Goal: Task Accomplishment & Management: Manage account settings

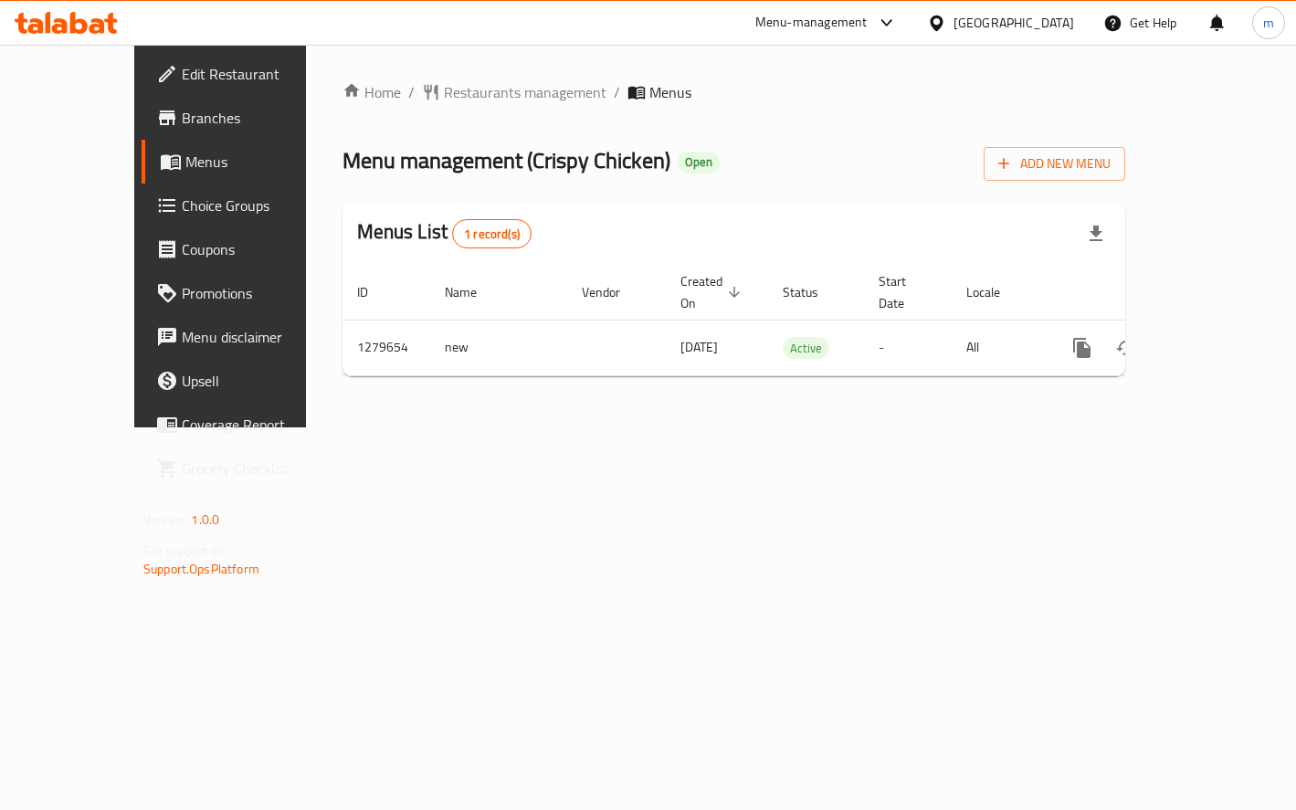
click at [182, 201] on span "Choice Groups" at bounding box center [259, 205] width 154 height 22
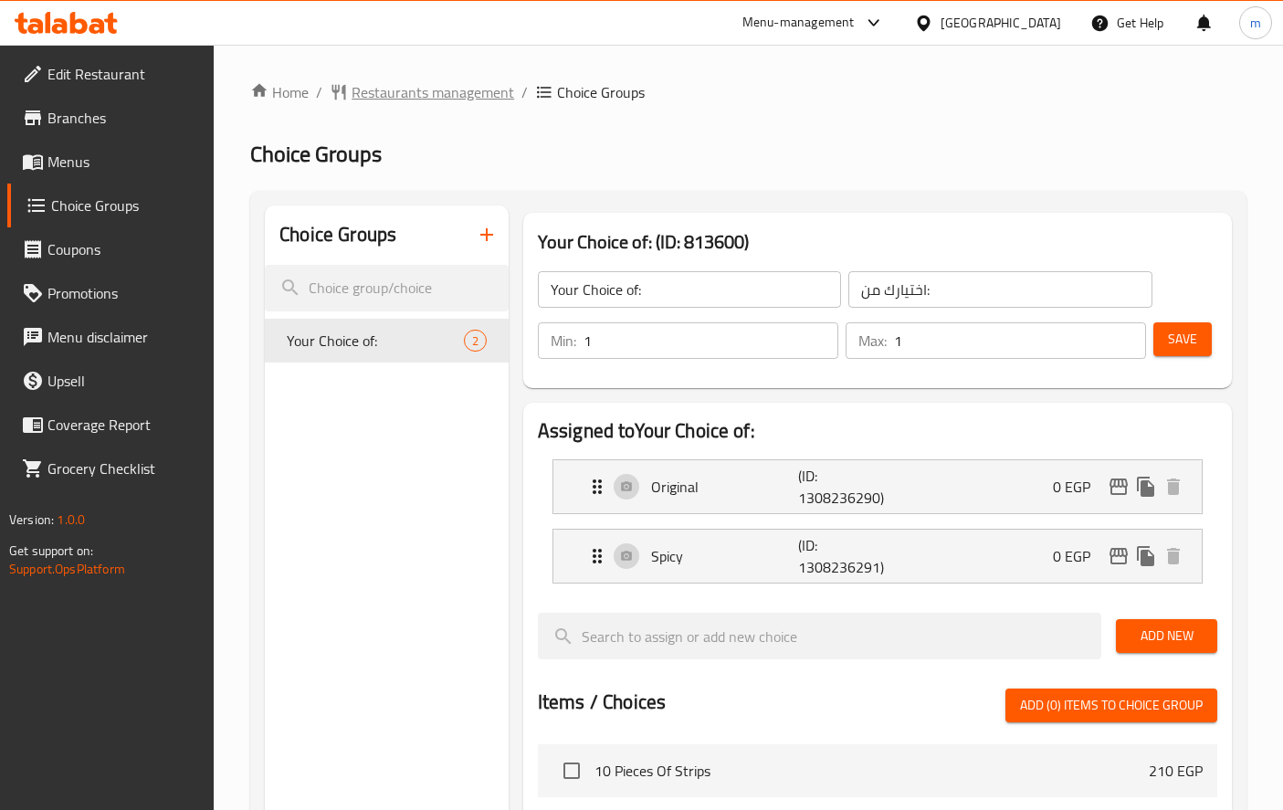
click at [468, 100] on span "Restaurants management" at bounding box center [433, 92] width 163 height 22
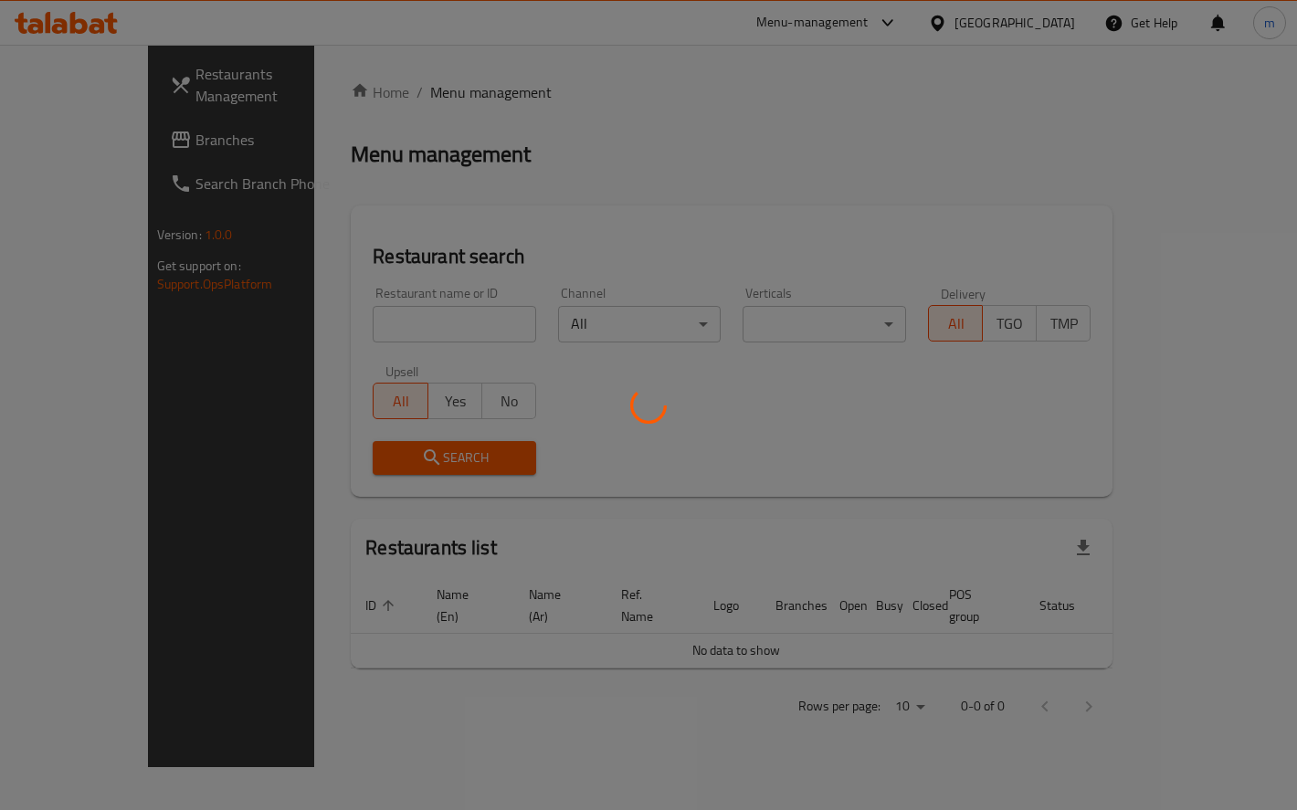
click at [72, 119] on div at bounding box center [648, 405] width 1297 height 810
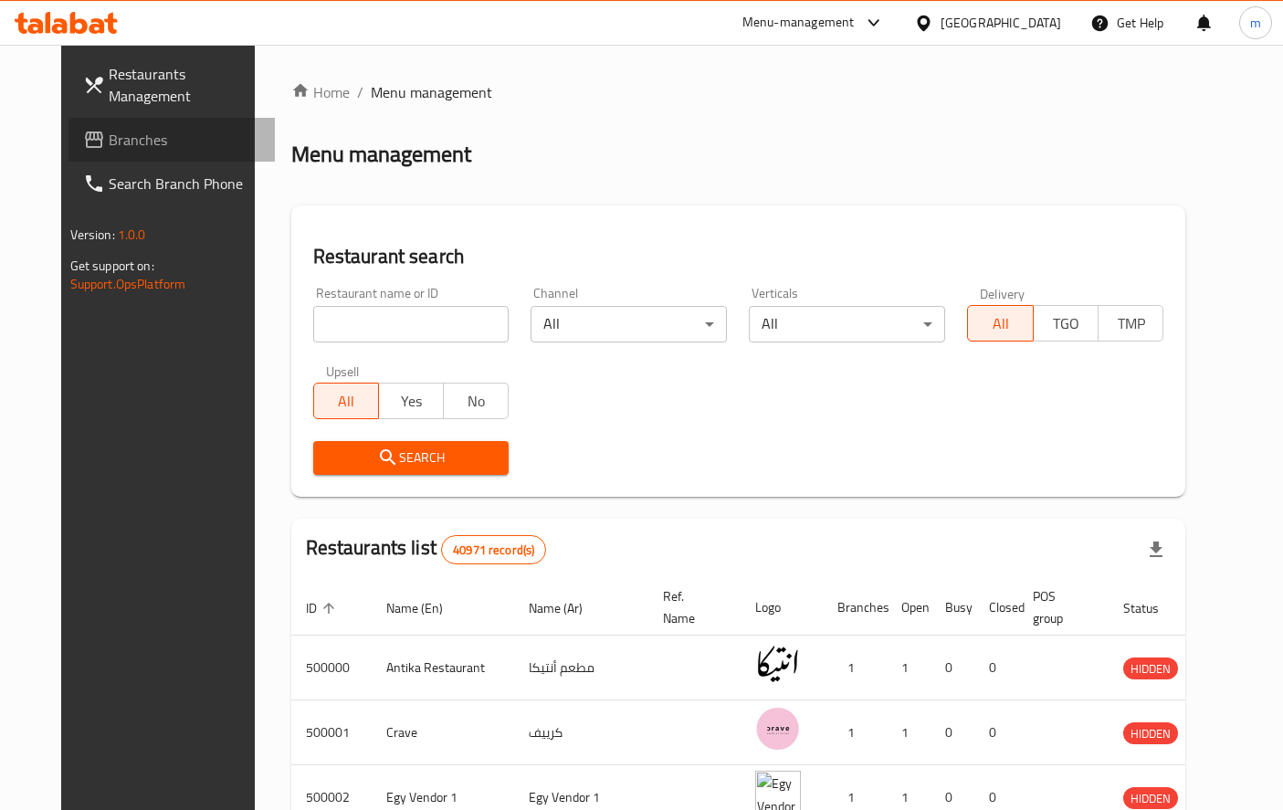
click at [109, 142] on span "Branches" at bounding box center [185, 140] width 152 height 22
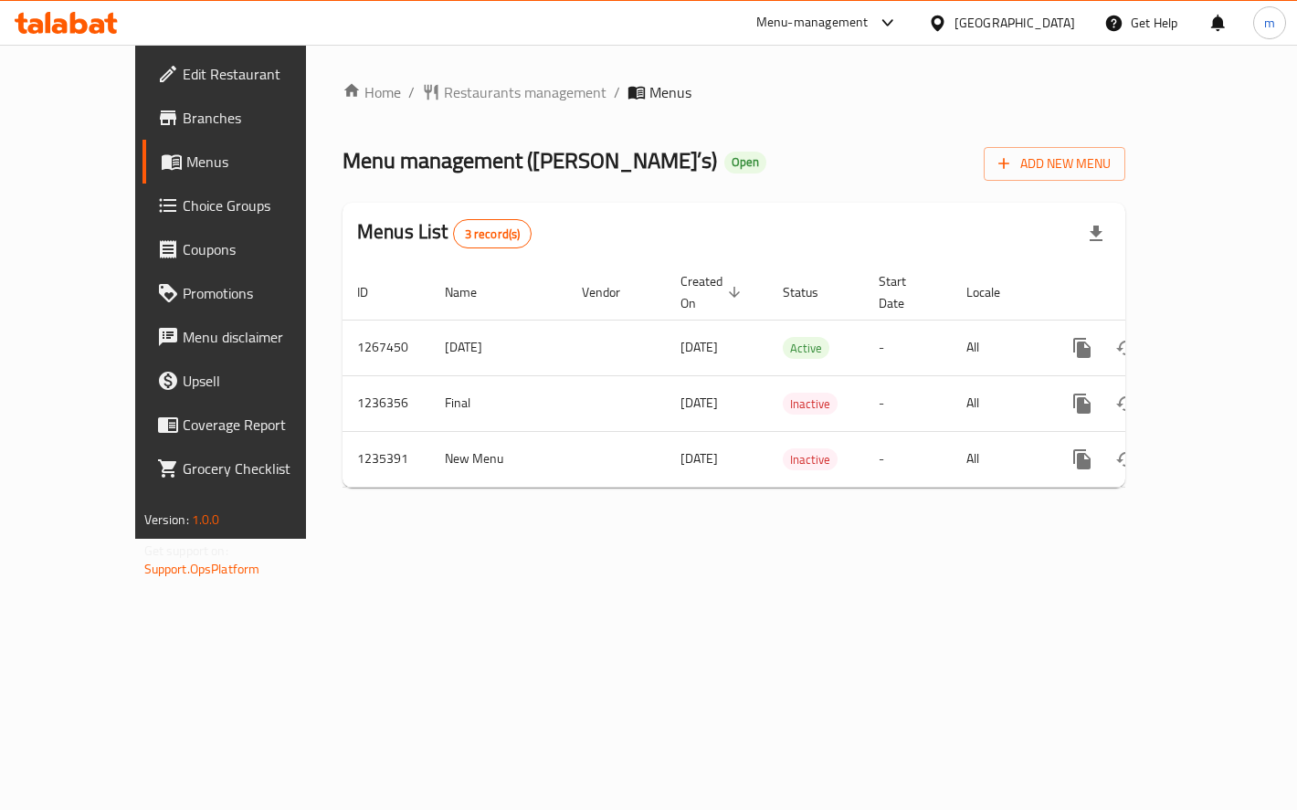
click at [142, 178] on link "Menus" at bounding box center [246, 162] width 209 height 44
click at [183, 194] on span "Choice Groups" at bounding box center [260, 205] width 154 height 22
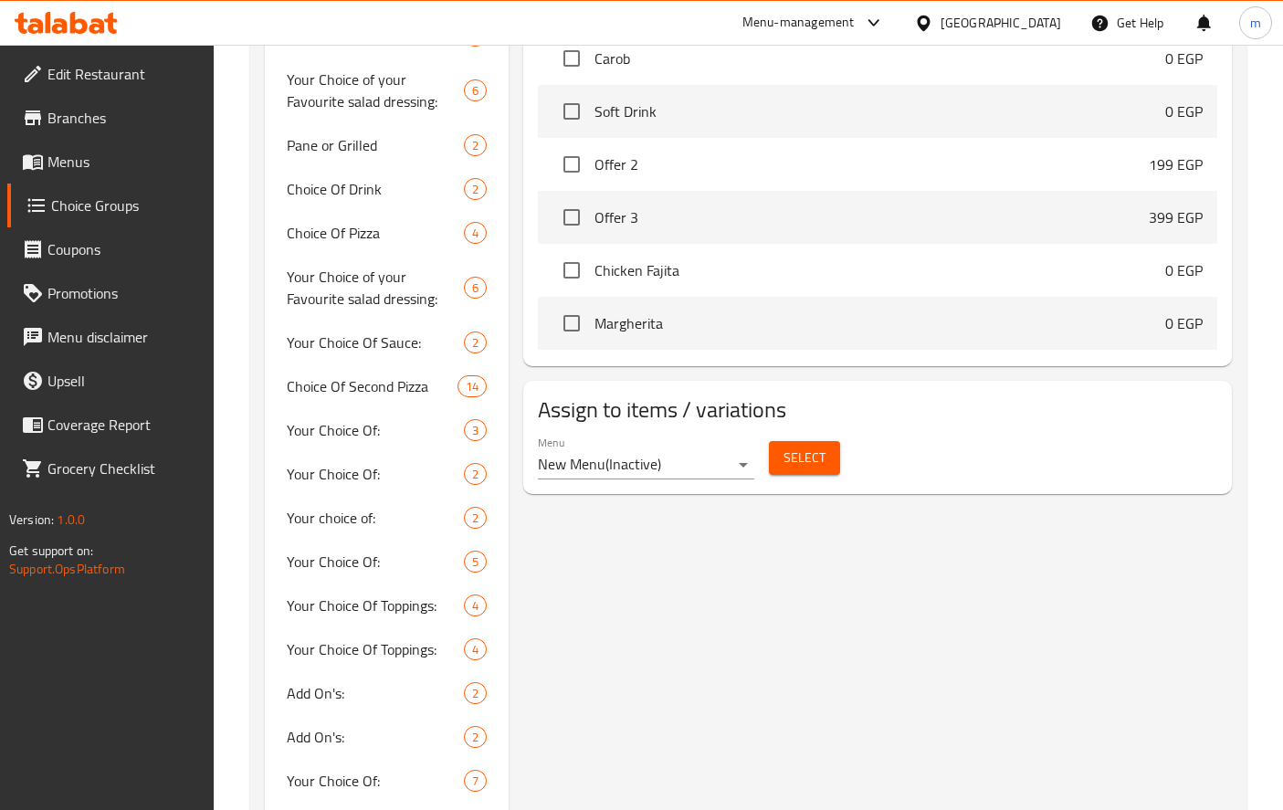
scroll to position [1096, 0]
click at [376, 444] on div "Your Choice Of: 3" at bounding box center [387, 428] width 244 height 44
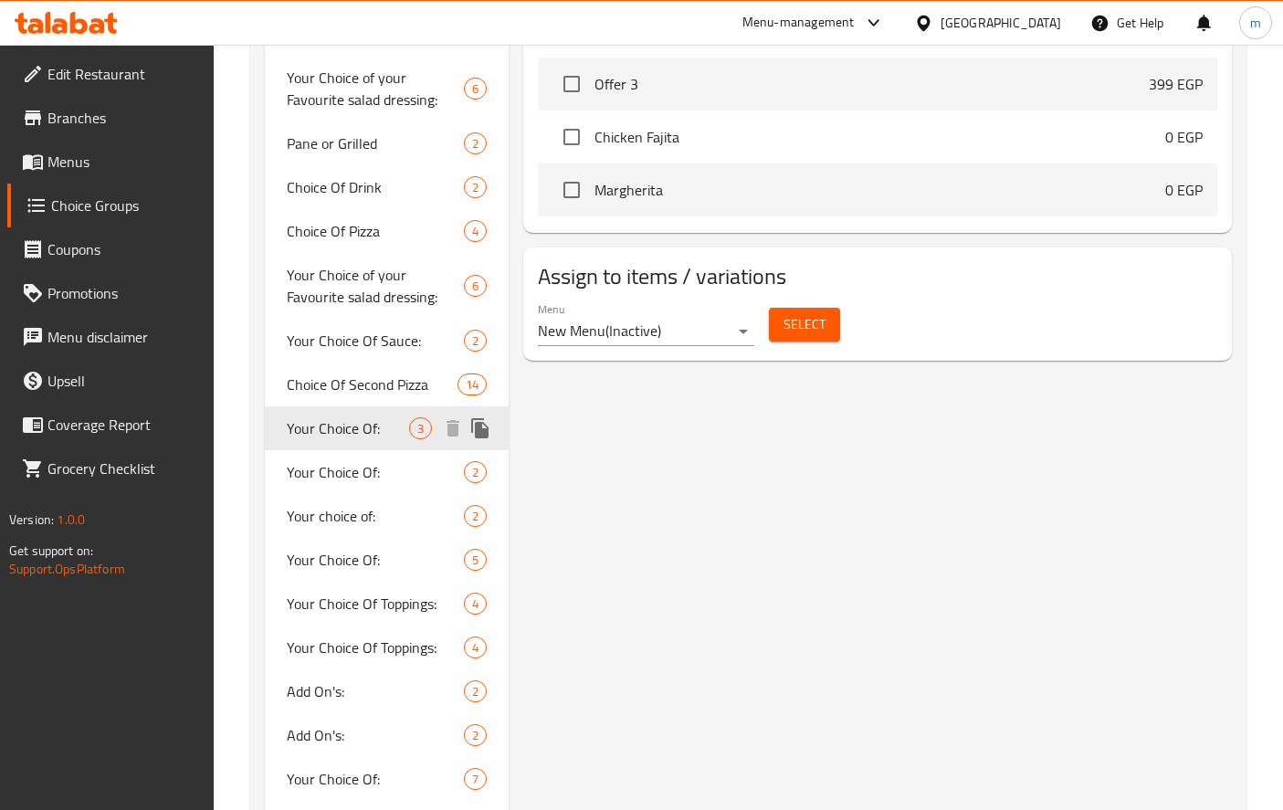
type input "Your Choice Of:"
type input "إختيارك من:"
type input "1"
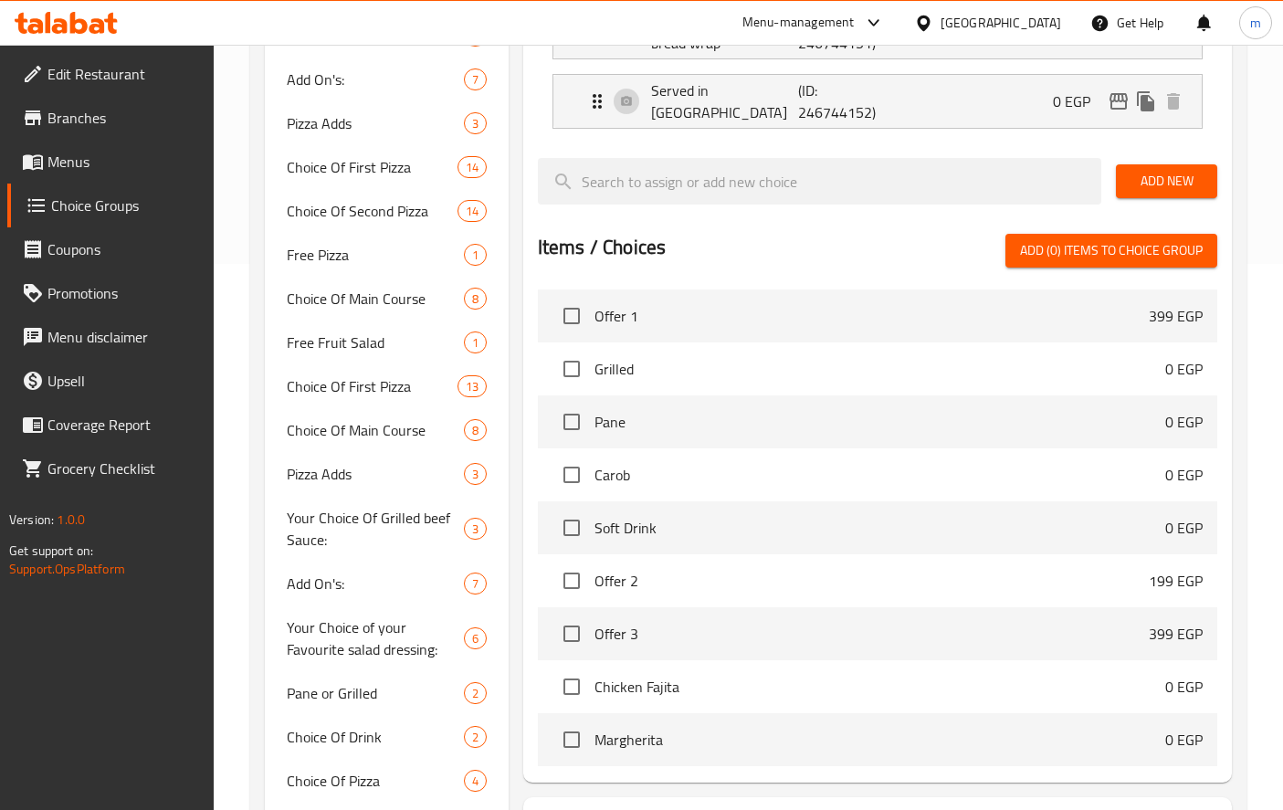
scroll to position [0, 0]
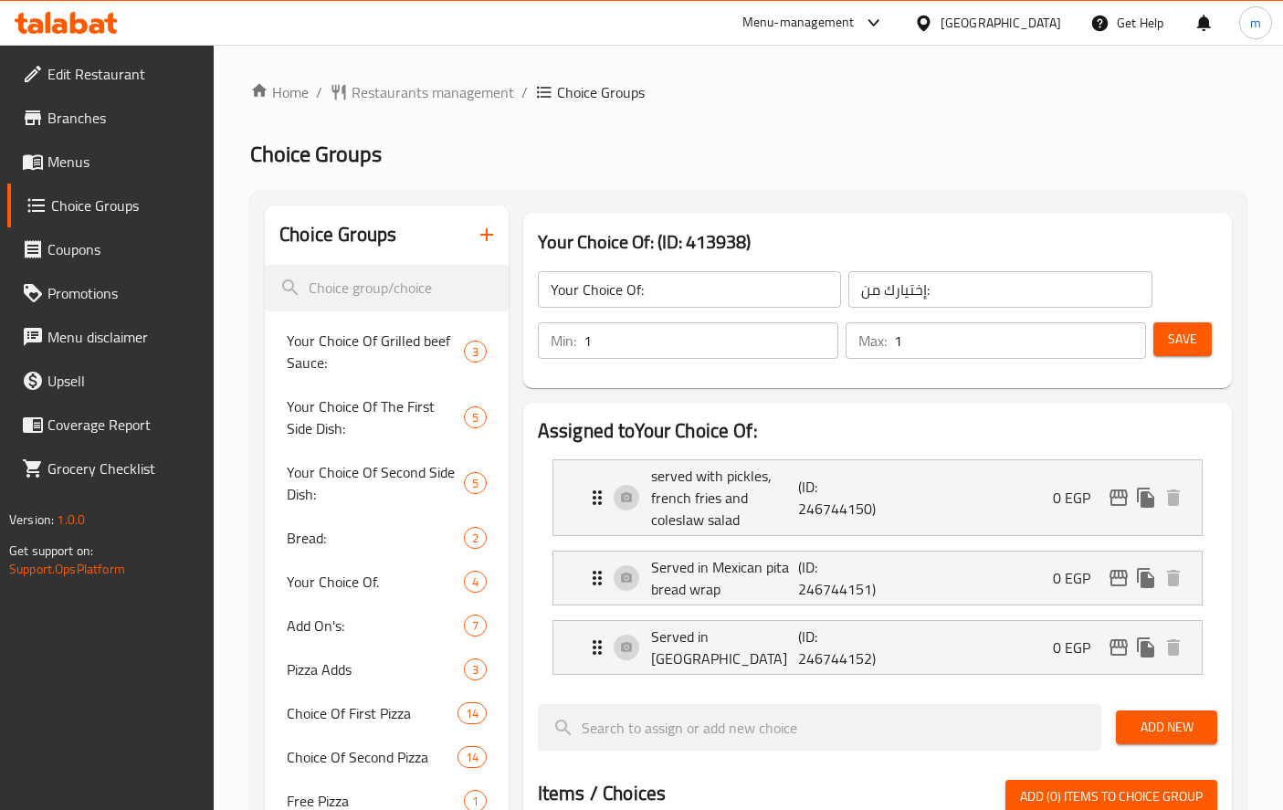
click at [403, 88] on span "Restaurants management" at bounding box center [433, 92] width 163 height 22
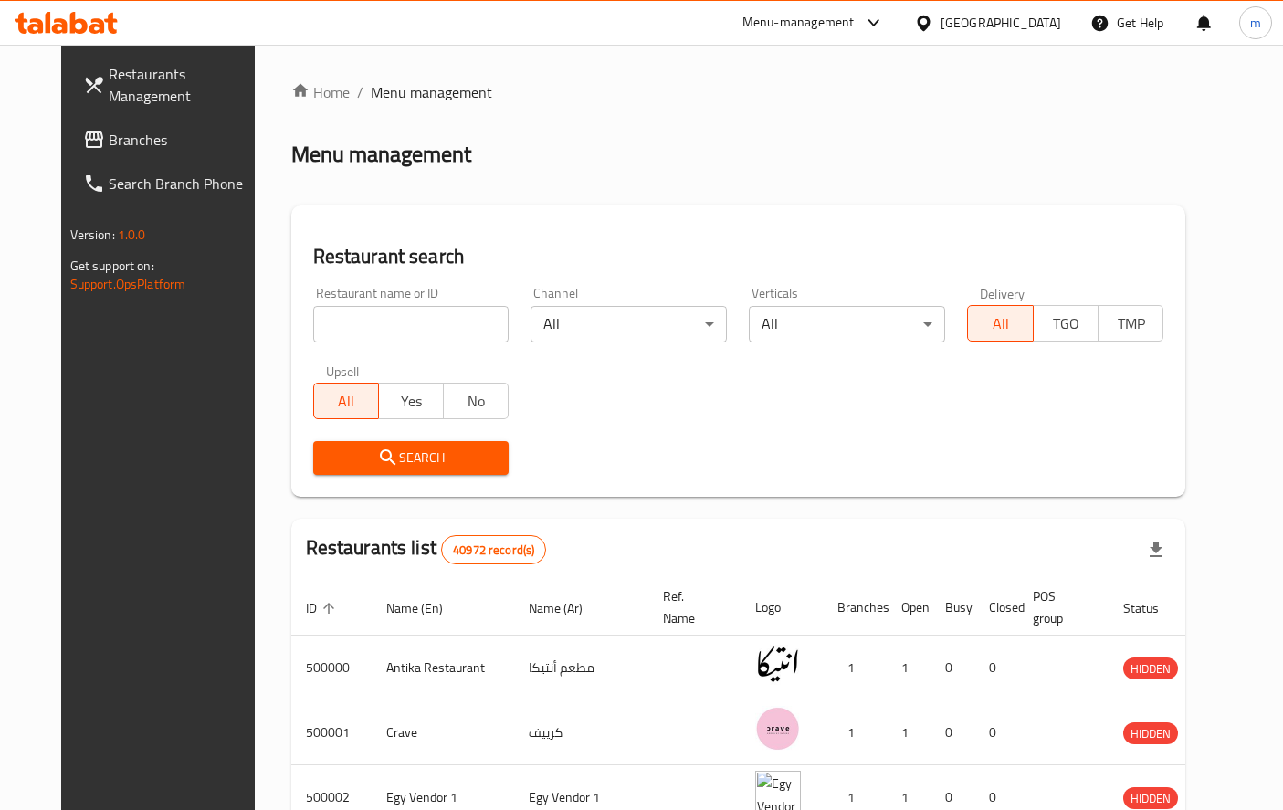
click at [114, 145] on span "Branches" at bounding box center [185, 140] width 152 height 22
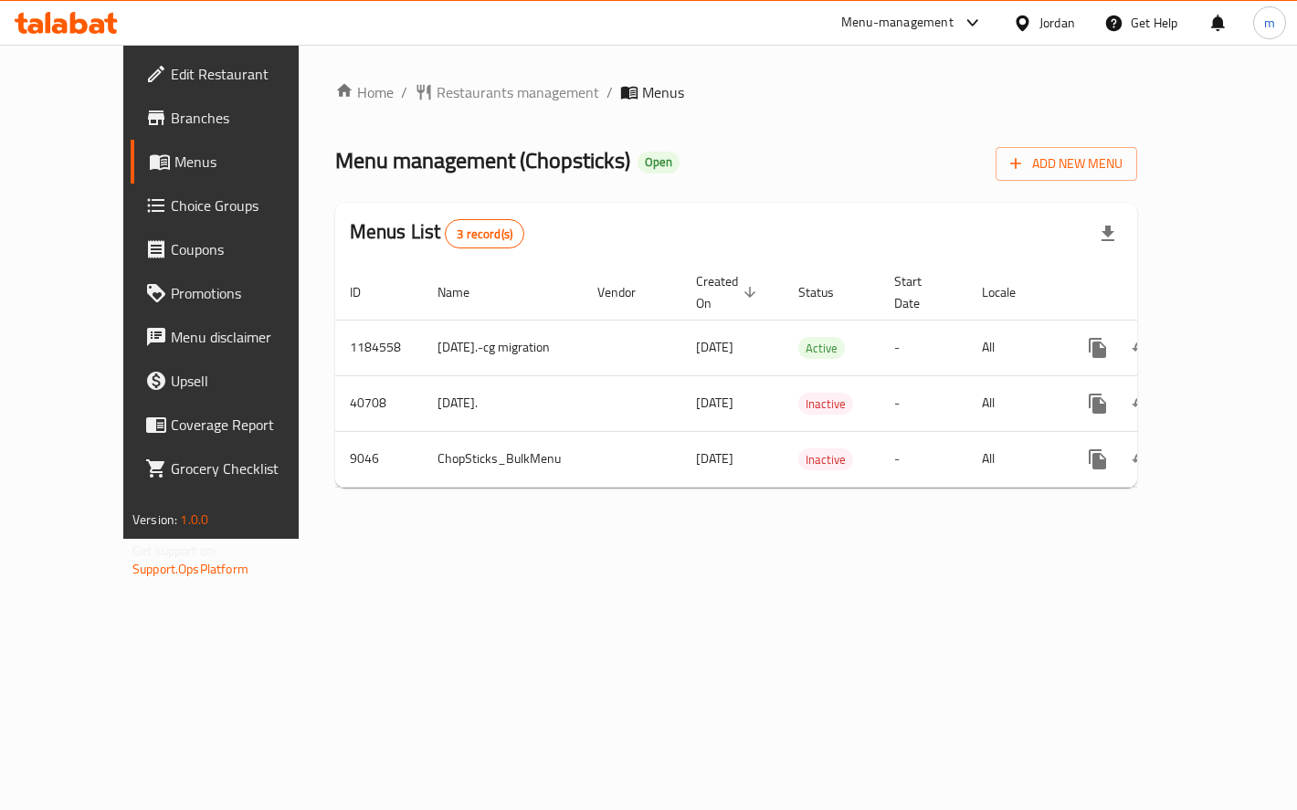
drag, startPoint x: 0, startPoint y: 0, endPoint x: 69, endPoint y: 212, distance: 222.9
click at [171, 212] on span "Choice Groups" at bounding box center [248, 205] width 154 height 22
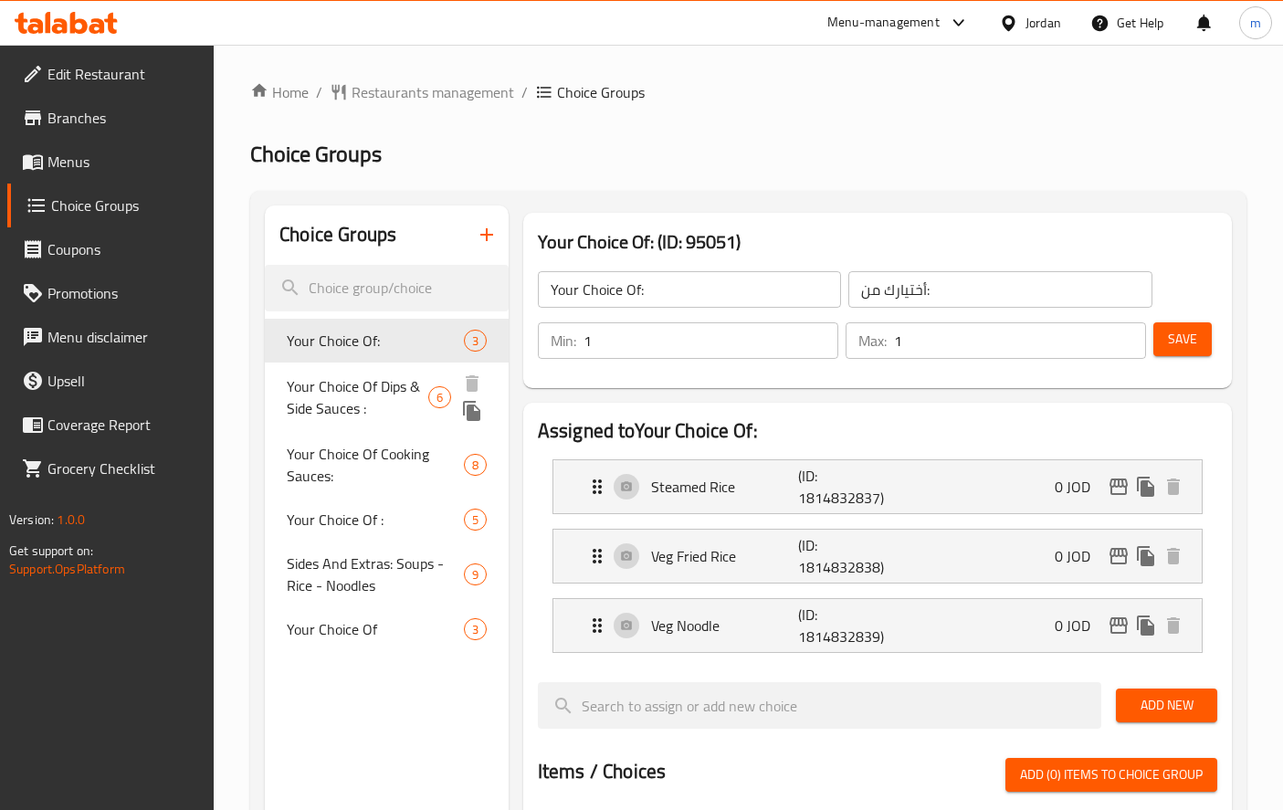
click at [341, 399] on span "Your Choice Of Dips & Side Sauces :" at bounding box center [357, 397] width 141 height 44
type input "Your Choice Of Dips & Side Sauces :"
type input "اختيارك من الصلصات الجانبية والغموس:"
type input "0"
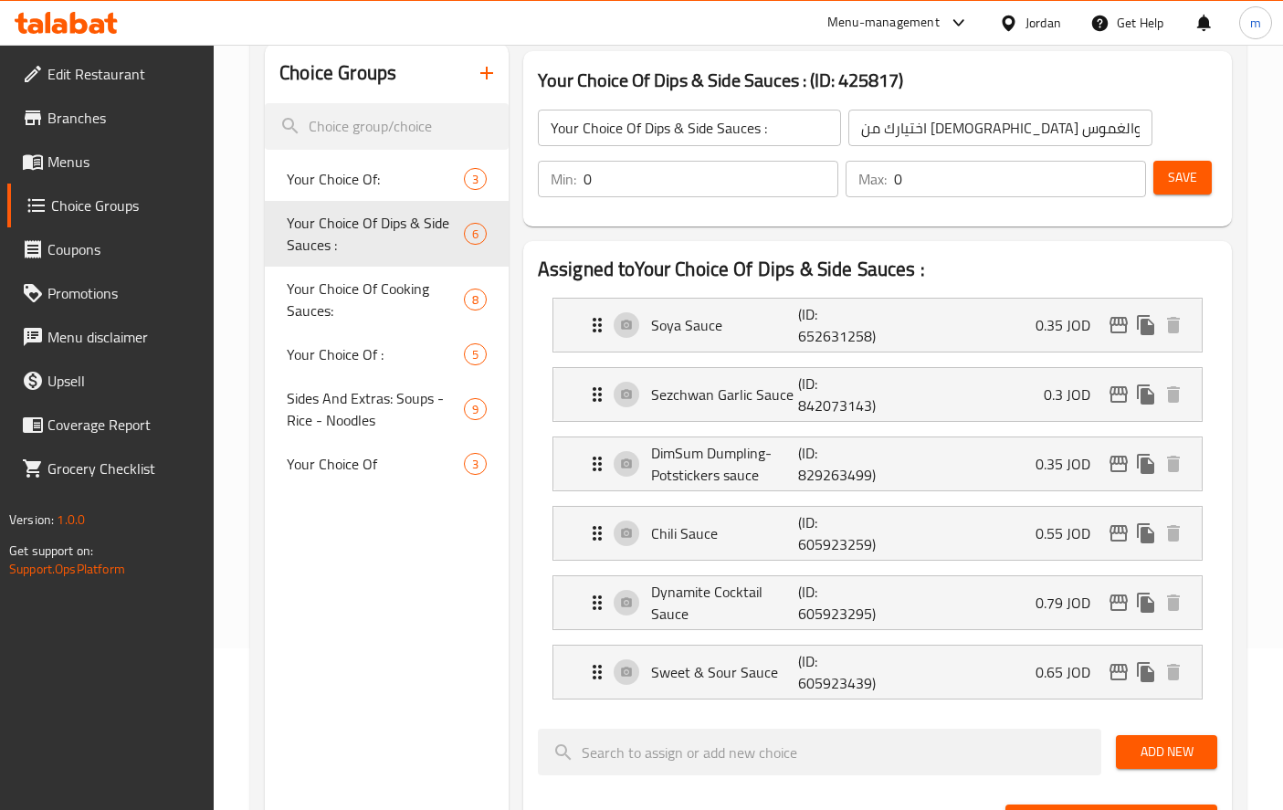
scroll to position [161, 0]
